Goal: Navigation & Orientation: Find specific page/section

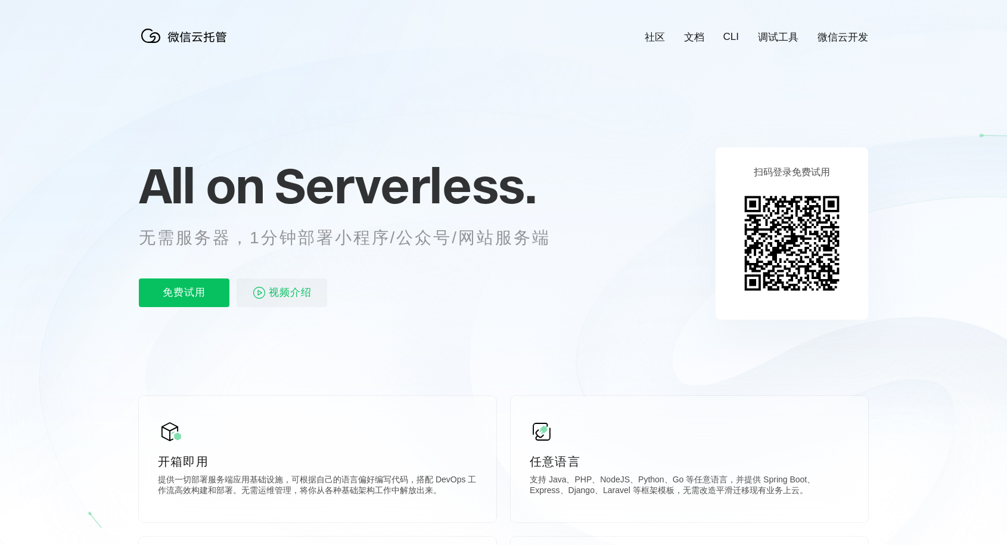
scroll to position [0, 2119]
click at [589, 285] on icon at bounding box center [503, 321] width 1144 height 643
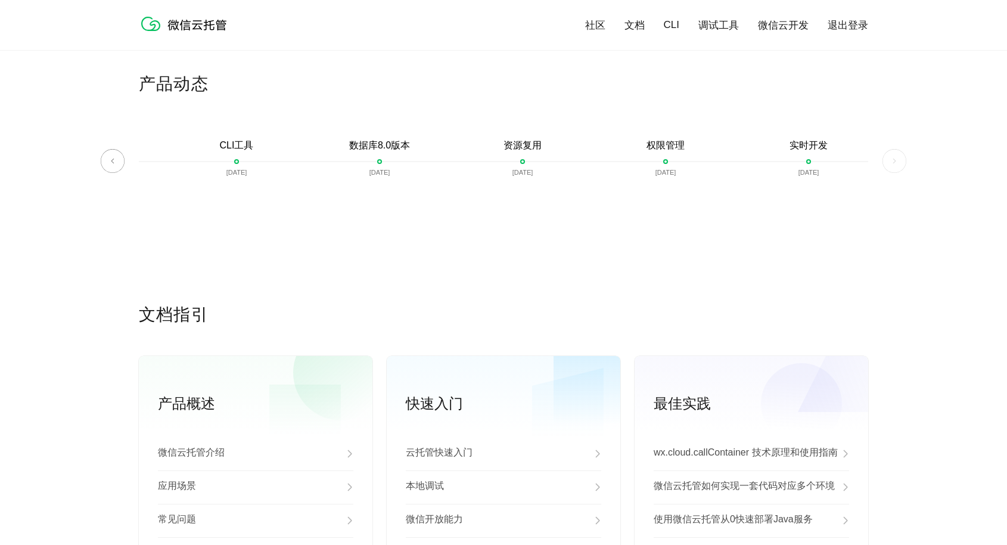
scroll to position [2771, 0]
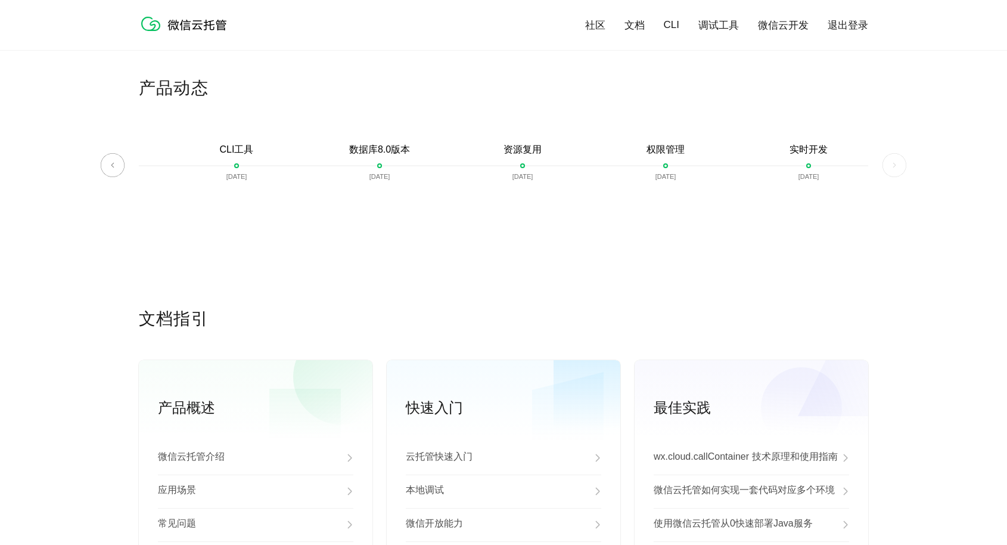
click at [892, 169] on img at bounding box center [894, 165] width 24 height 24
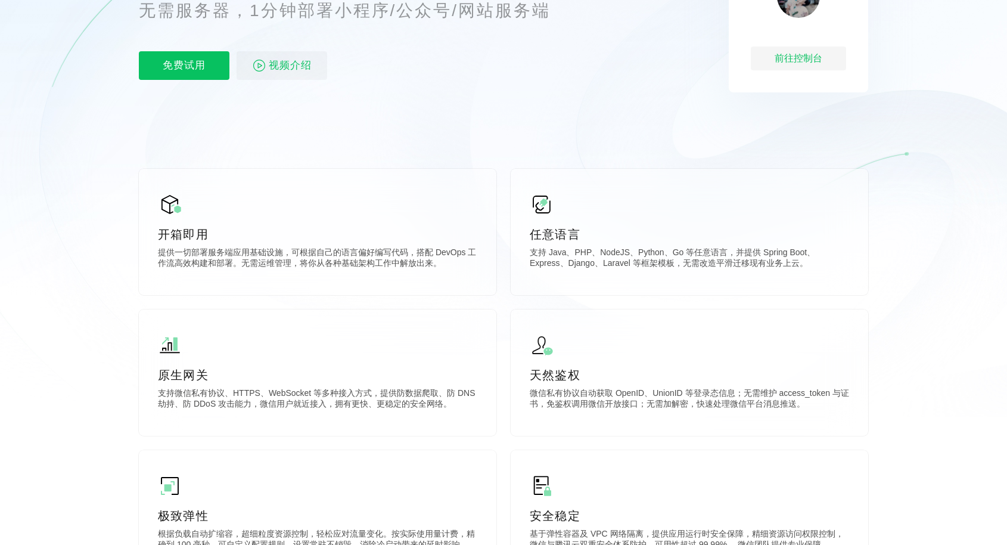
scroll to position [0, 0]
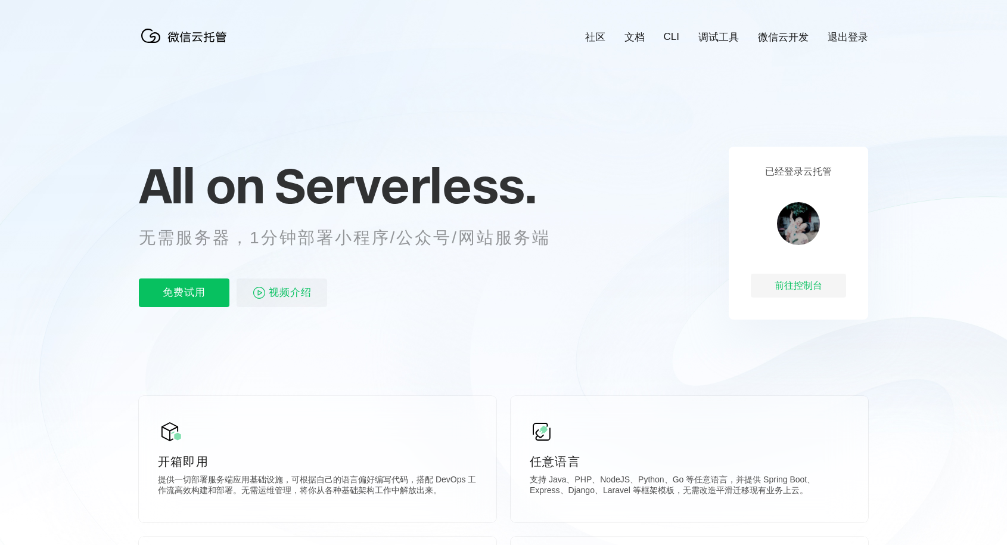
click at [673, 36] on link "CLI" at bounding box center [671, 37] width 15 height 12
click at [190, 35] on img at bounding box center [186, 36] width 95 height 24
click at [592, 37] on link "社区" at bounding box center [595, 37] width 20 height 14
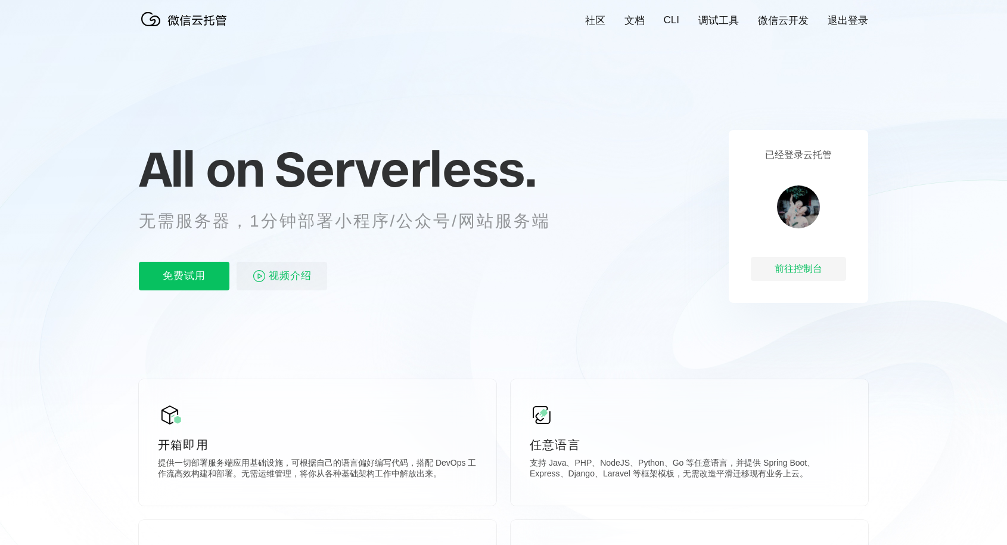
scroll to position [0, 2119]
click at [601, 23] on link "社区" at bounding box center [595, 21] width 20 height 14
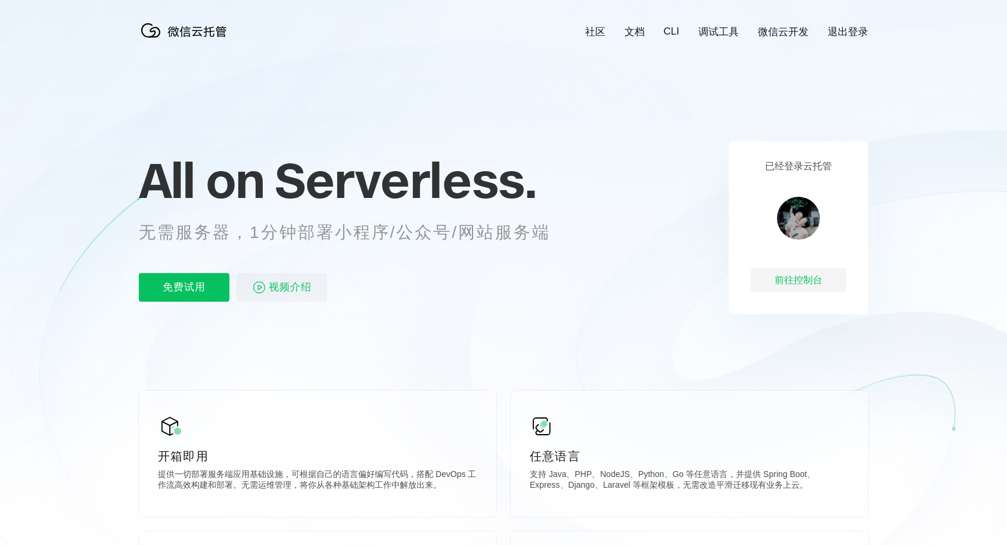
scroll to position [0, 0]
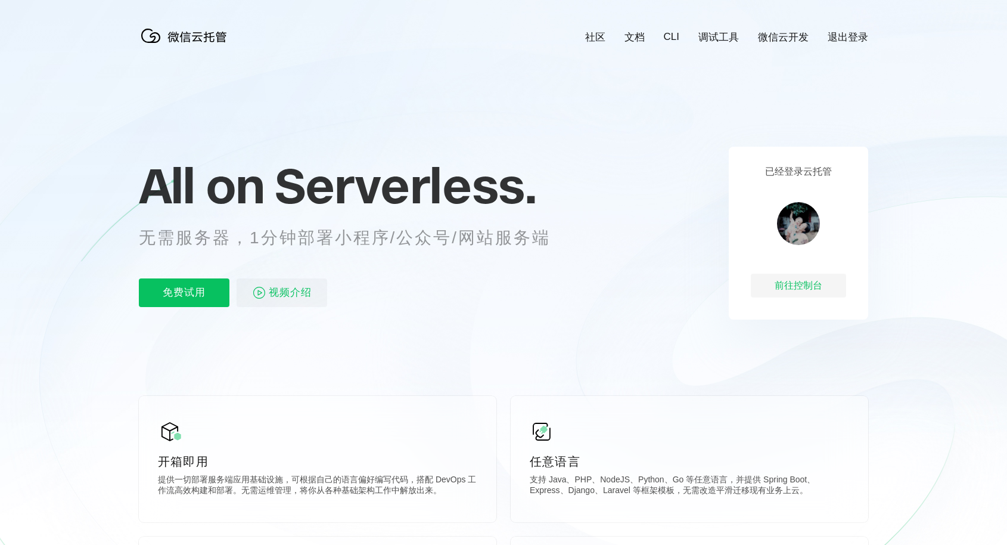
click at [720, 36] on link "调试工具" at bounding box center [718, 37] width 41 height 14
